Goal: Information Seeking & Learning: Learn about a topic

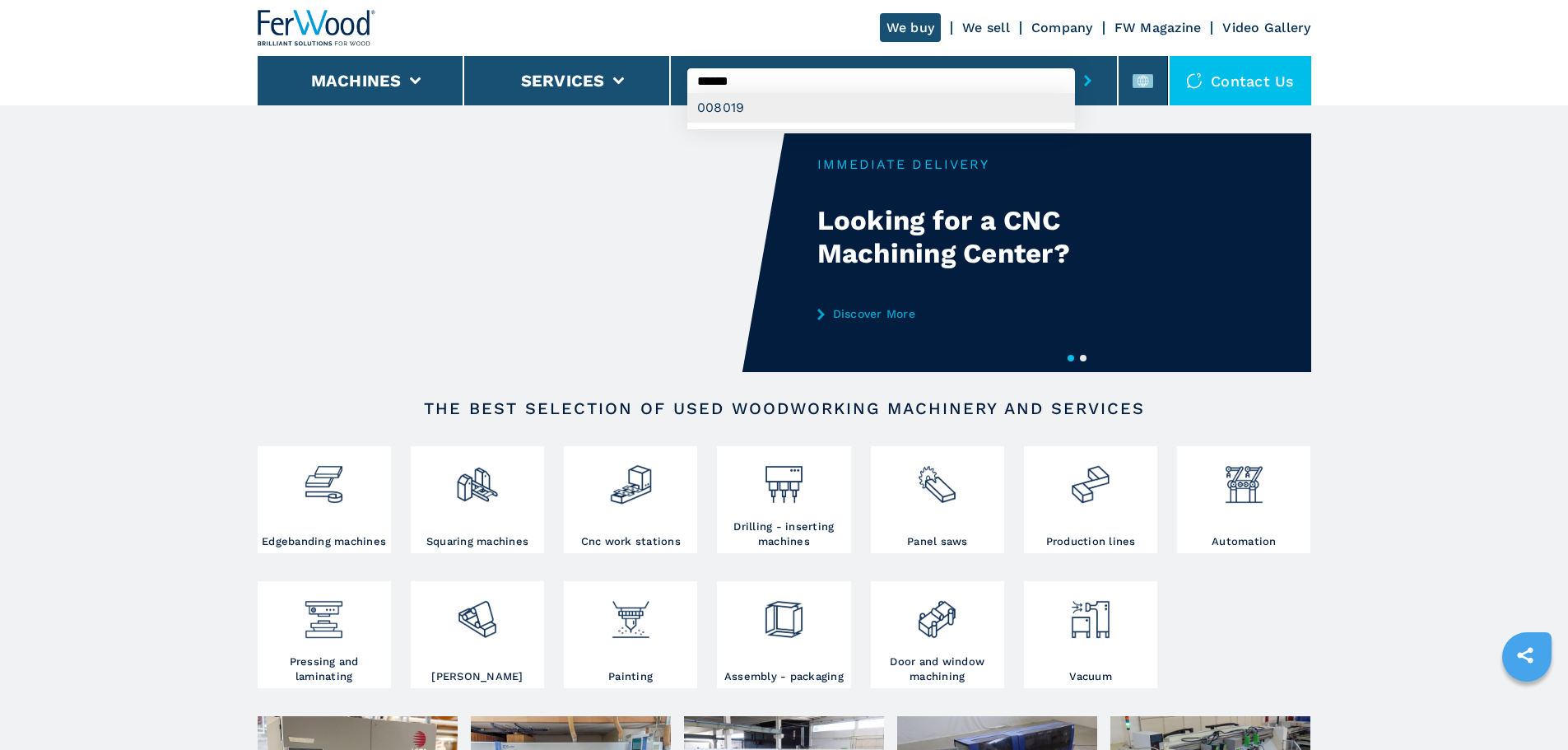
type input "******"
click at [799, 109] on div "008019" at bounding box center [881, 108] width 388 height 30
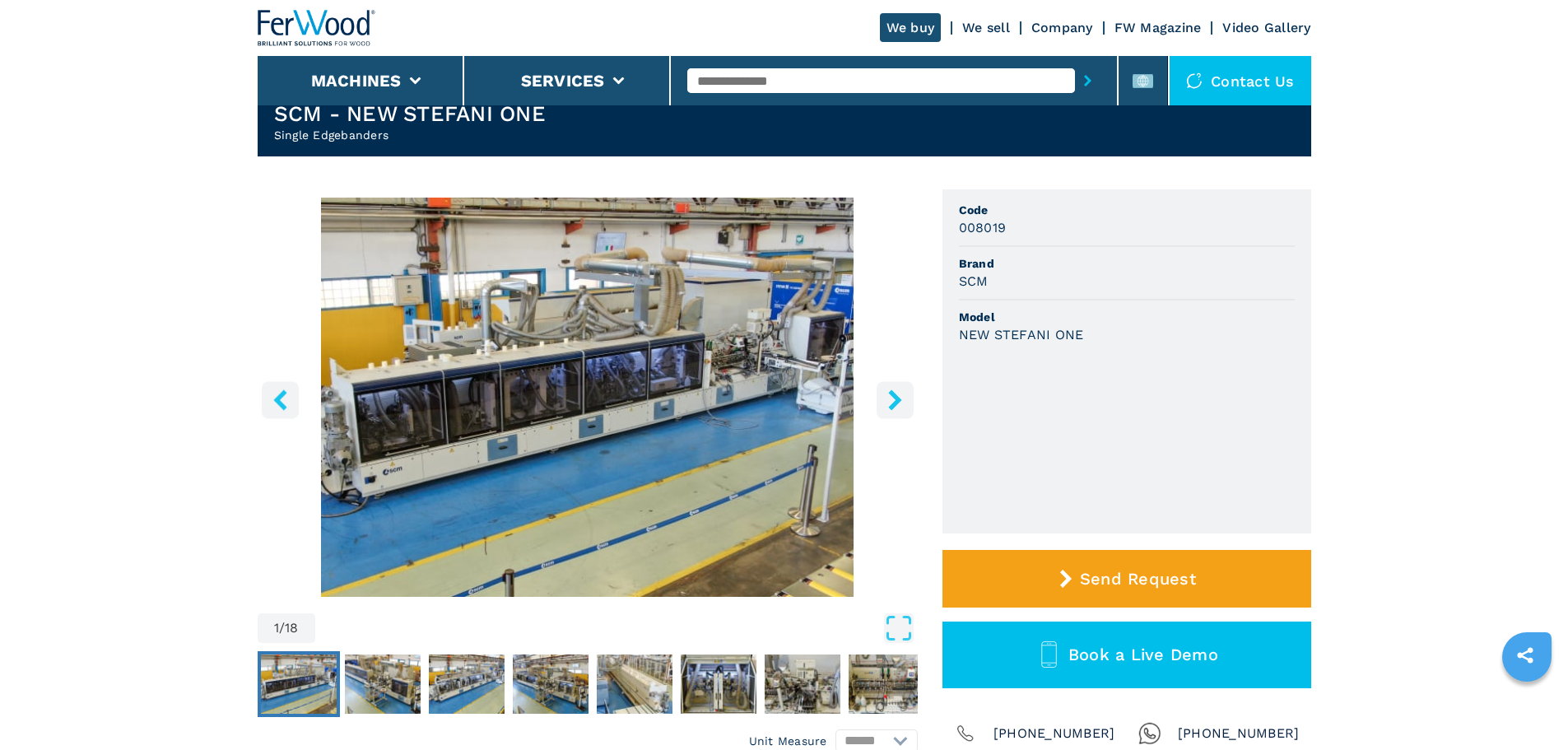
scroll to position [82, 0]
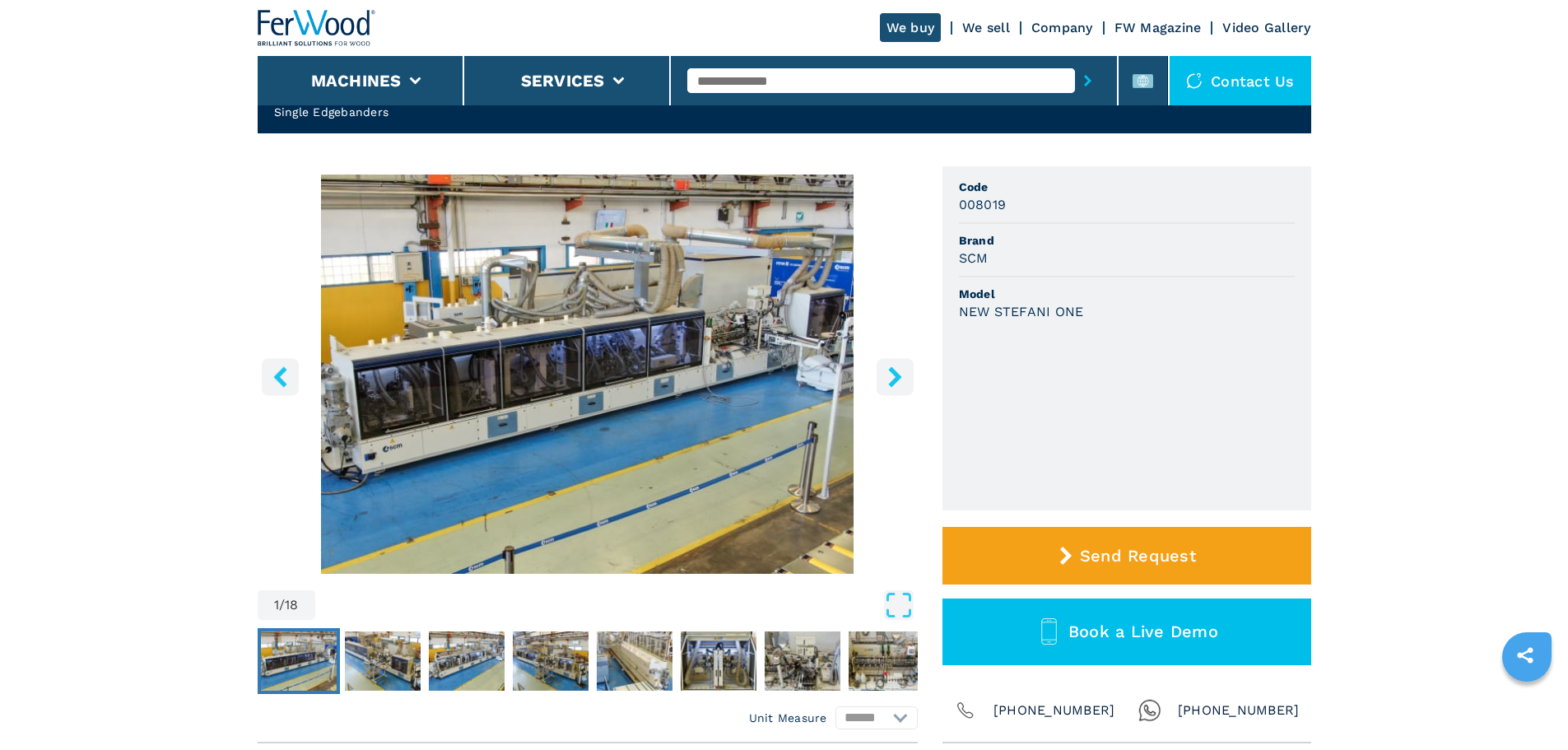
click at [881, 383] on button "right-button" at bounding box center [896, 376] width 37 height 37
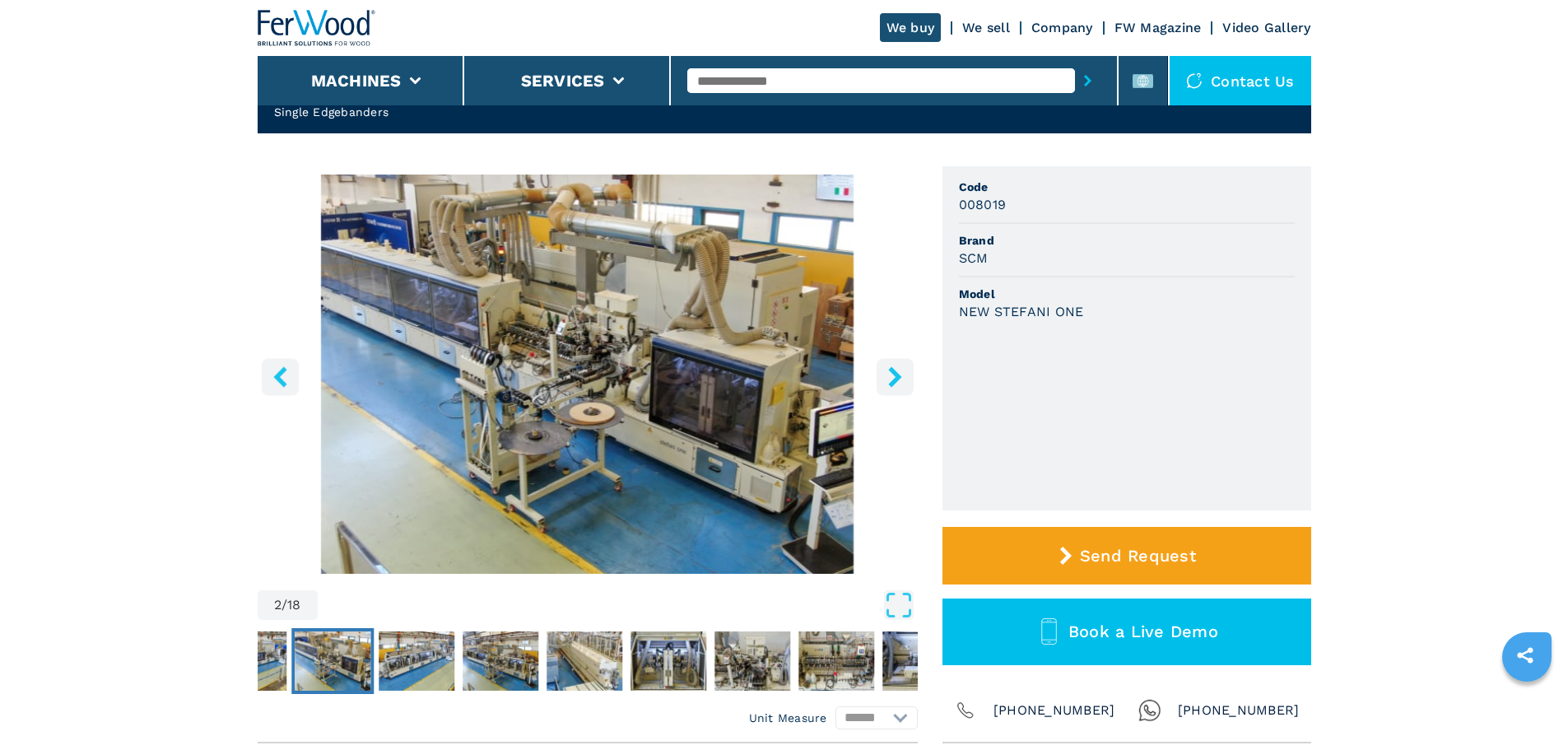
click at [881, 383] on button "right-button" at bounding box center [896, 376] width 37 height 37
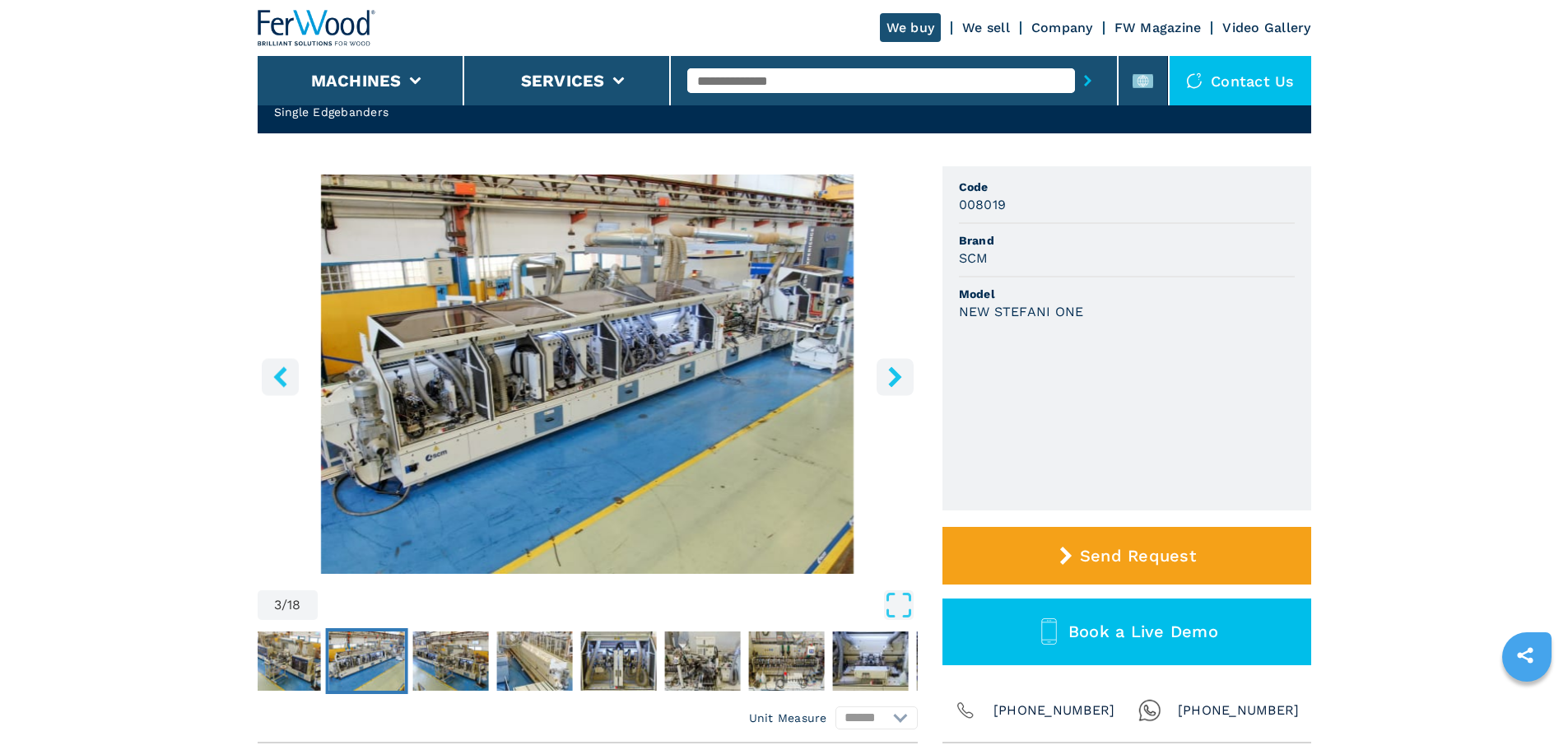
click at [881, 383] on button "right-button" at bounding box center [896, 376] width 37 height 37
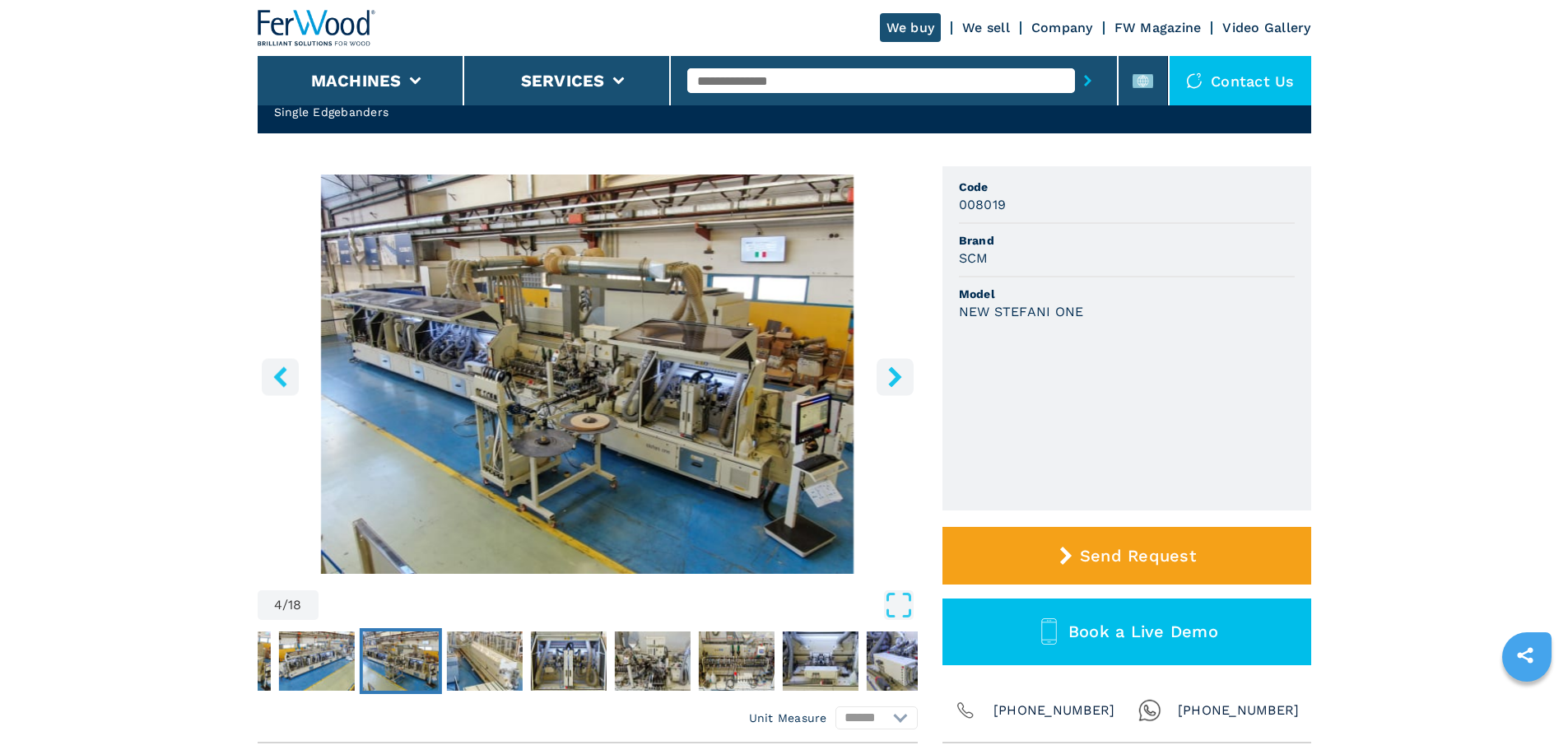
click at [881, 383] on button "right-button" at bounding box center [896, 376] width 37 height 37
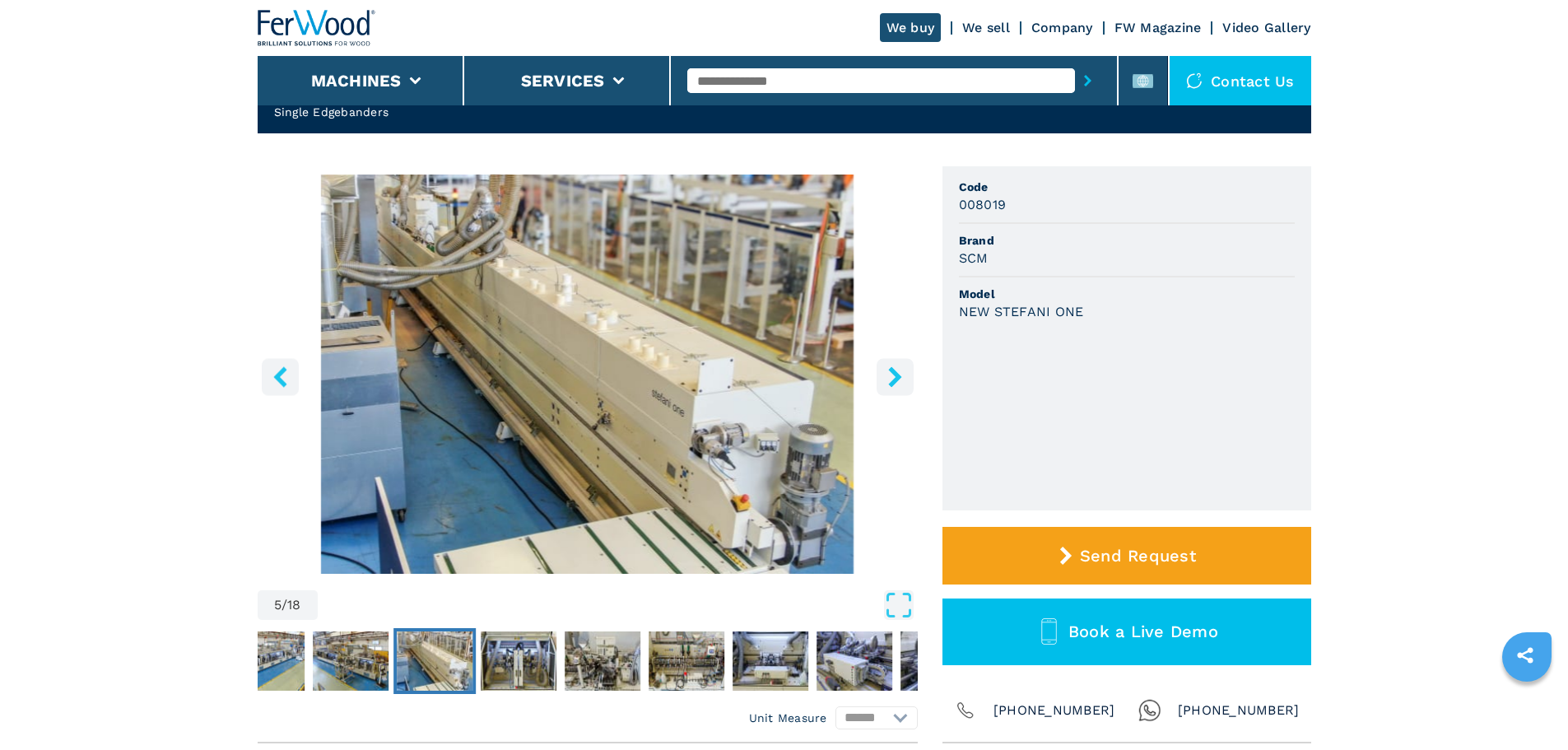
click at [881, 383] on button "right-button" at bounding box center [896, 376] width 37 height 37
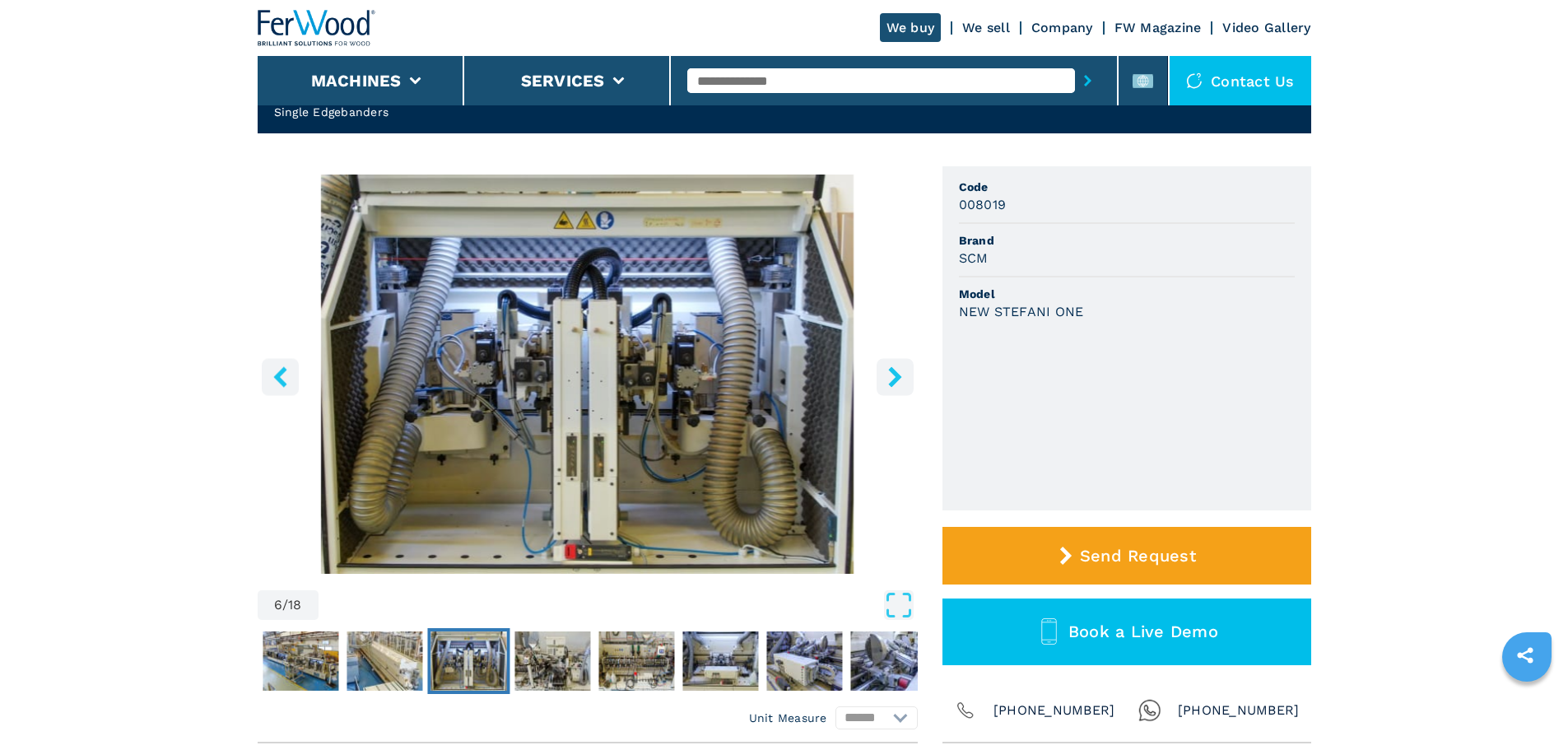
click at [881, 383] on button "right-button" at bounding box center [896, 376] width 37 height 37
